Goal: Task Accomplishment & Management: Manage account settings

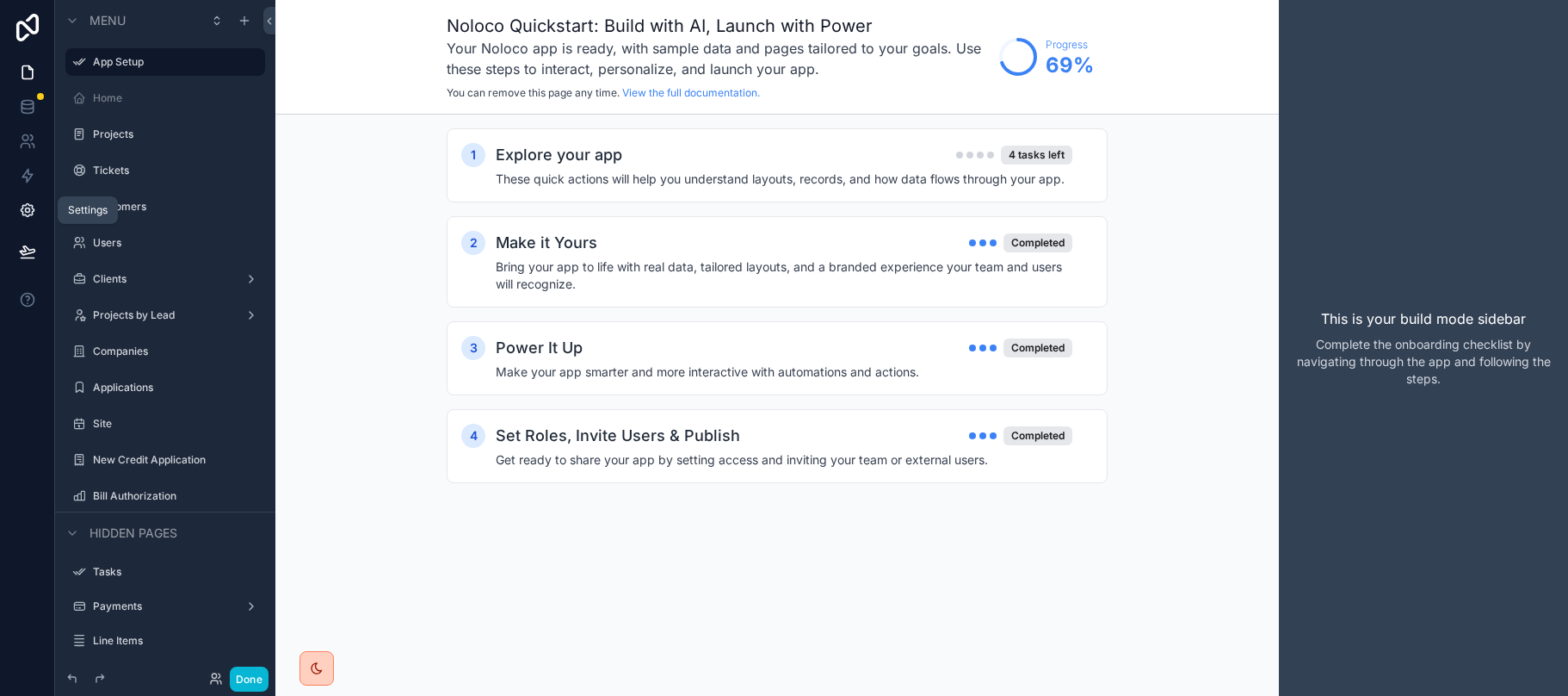
click at [25, 205] on icon at bounding box center [27, 211] width 13 height 13
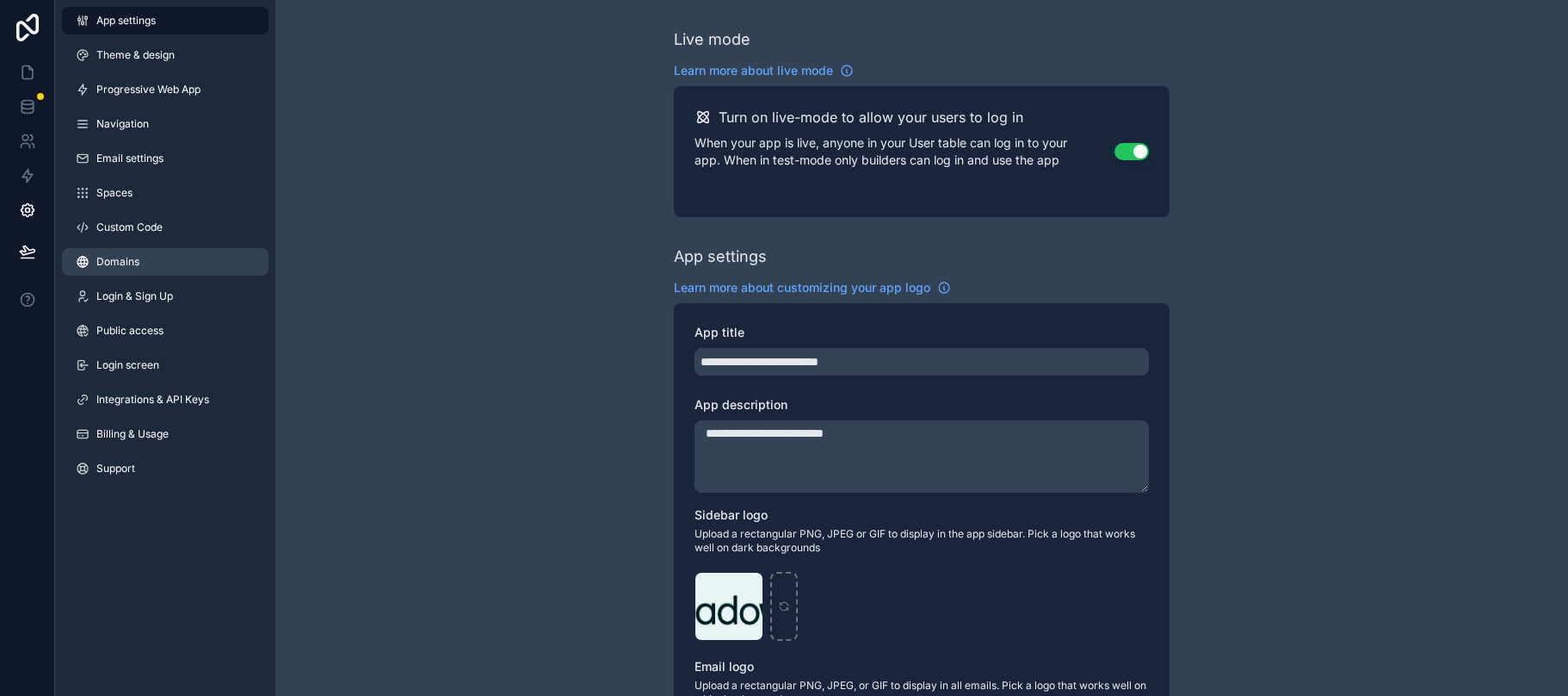
click at [122, 265] on span "Domains" at bounding box center [118, 262] width 43 height 14
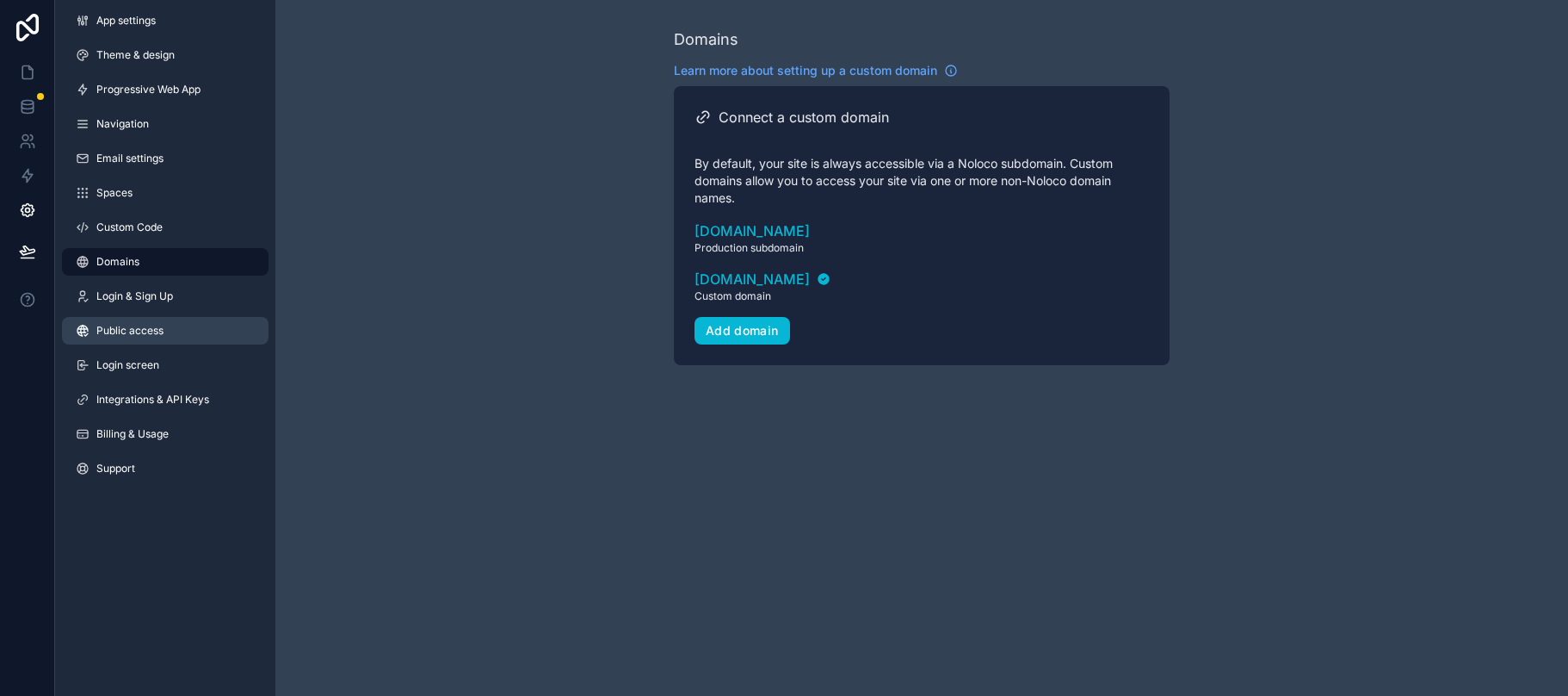
click at [127, 323] on span "Public access" at bounding box center [129, 330] width 67 height 14
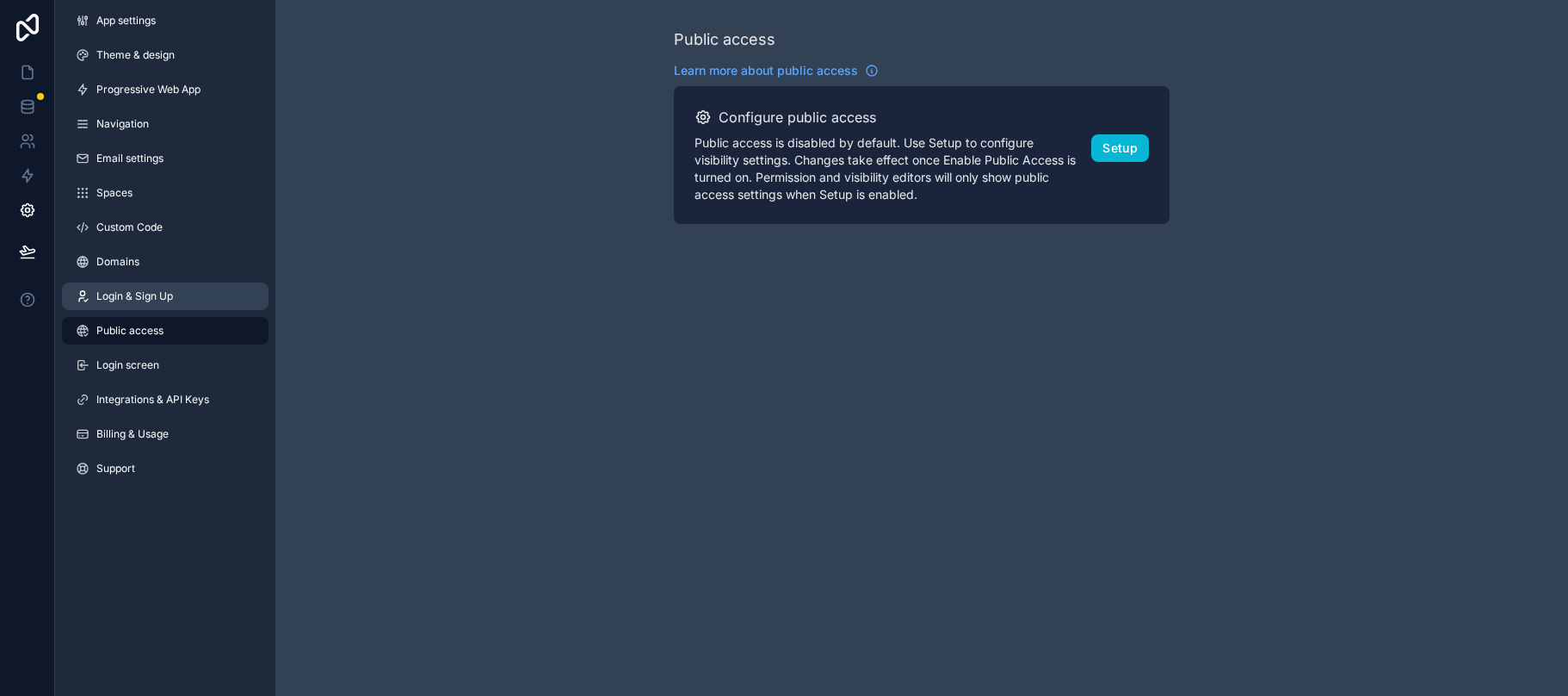
click at [126, 283] on link "Login & Sign Up" at bounding box center [165, 296] width 207 height 27
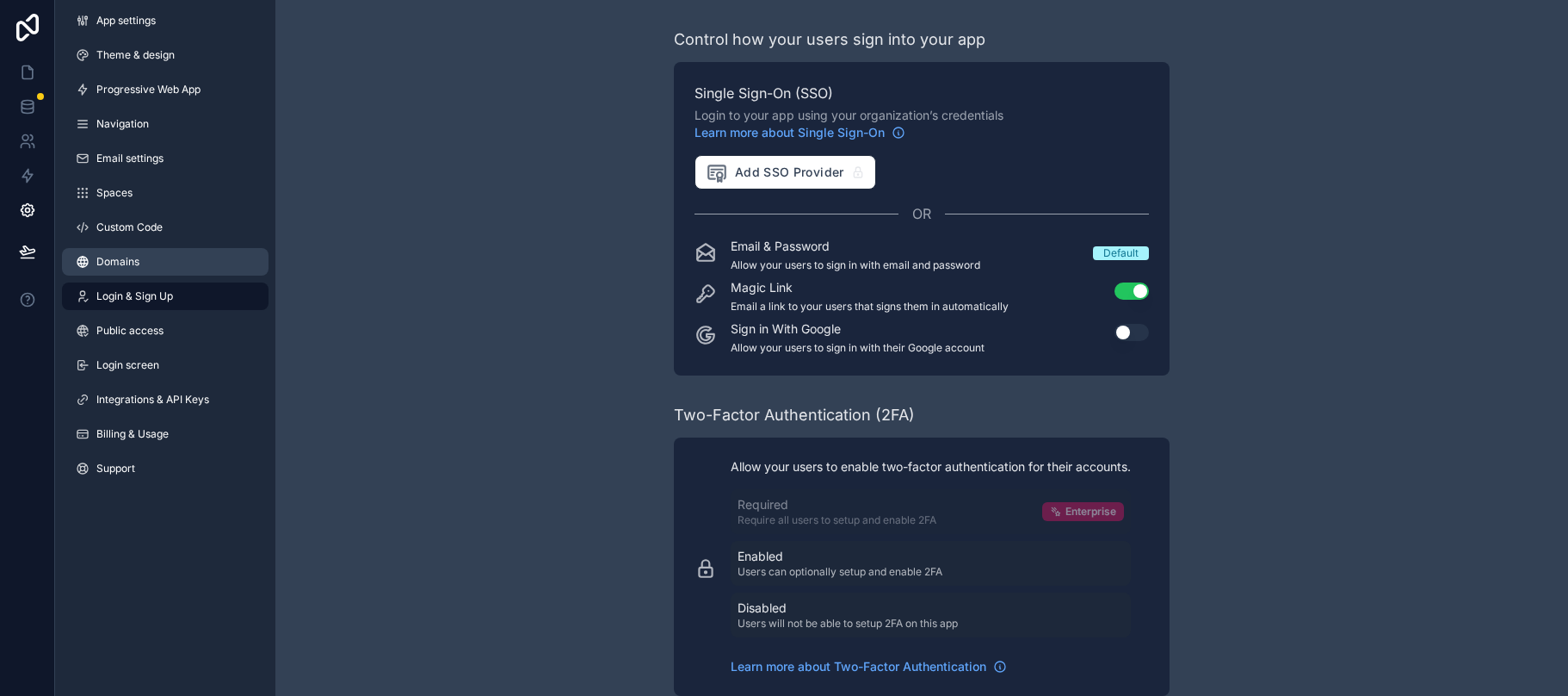
click at [120, 268] on span "Domains" at bounding box center [118, 262] width 43 height 14
